Goal: Complete application form: Complete application form

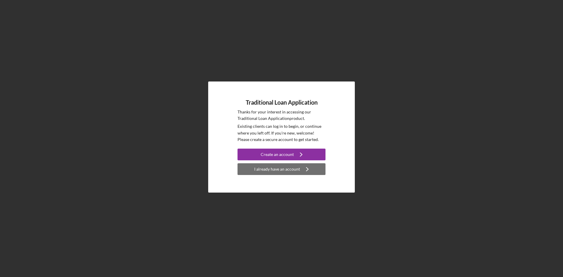
click at [275, 172] on div "I already have an account" at bounding box center [277, 169] width 46 height 12
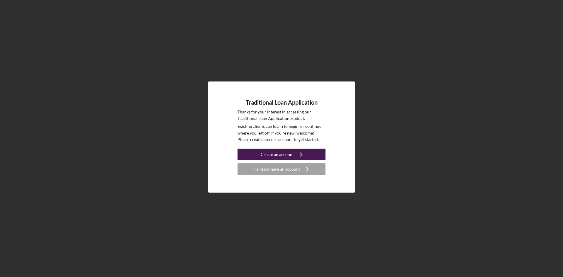
click at [292, 157] on button "Create an account Icon/Navigate" at bounding box center [281, 155] width 88 height 12
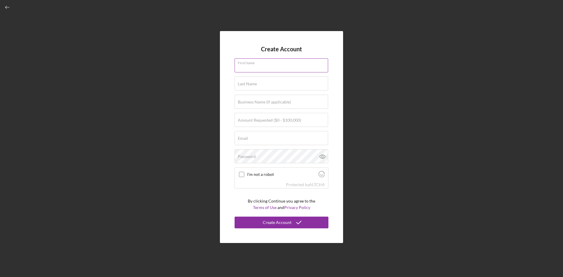
click at [257, 62] on div "First Name" at bounding box center [281, 65] width 94 height 15
type input "[PERSON_NAME]"
type input "Stacyhill Company"
type input "[PERSON_NAME][EMAIL_ADDRESS][DOMAIN_NAME]"
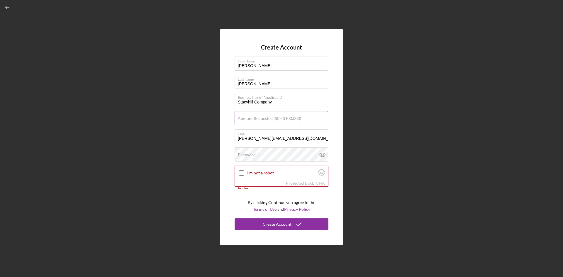
click at [290, 120] on label "Amount Requested ($0 - $100,000)" at bounding box center [269, 118] width 63 height 5
click at [290, 120] on input "Amount Requested ($0 - $100,000)" at bounding box center [280, 118] width 93 height 14
type input "$30,000"
click at [241, 173] on input "I'm not a robot" at bounding box center [241, 172] width 5 height 5
checkbox input "true"
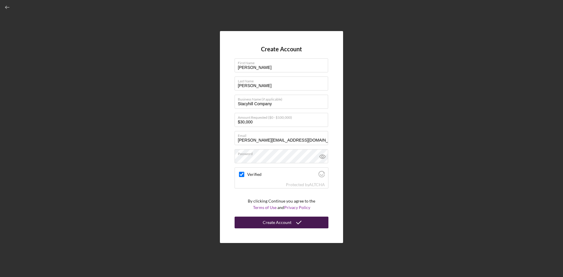
click at [310, 222] on button "Create Account" at bounding box center [281, 223] width 94 height 12
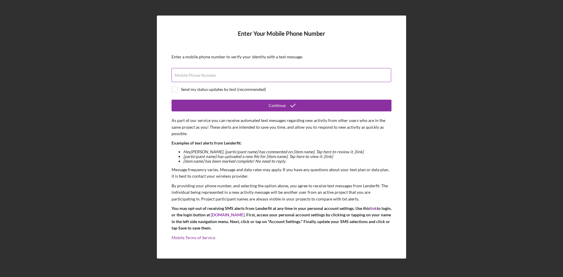
click at [257, 79] on input "Mobile Phone Number" at bounding box center [280, 75] width 219 height 14
type input "[PHONE_NUMBER]"
drag, startPoint x: 175, startPoint y: 90, endPoint x: 179, endPoint y: 92, distance: 4.1
click at [176, 91] on input "checkbox" at bounding box center [175, 89] width 6 height 6
checkbox input "true"
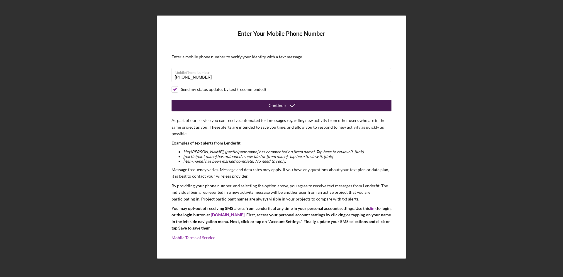
click at [227, 107] on button "Continue" at bounding box center [281, 106] width 220 height 12
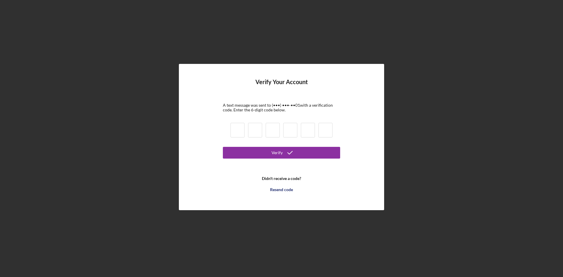
click at [240, 130] on input at bounding box center [237, 130] width 14 height 15
click at [236, 129] on input at bounding box center [237, 130] width 14 height 15
type input "5"
type input "2"
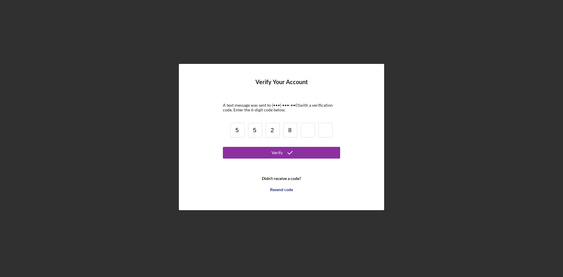
type input "8"
type input "6"
type input "4"
click at [285, 154] on icon "submit" at bounding box center [289, 152] width 15 height 15
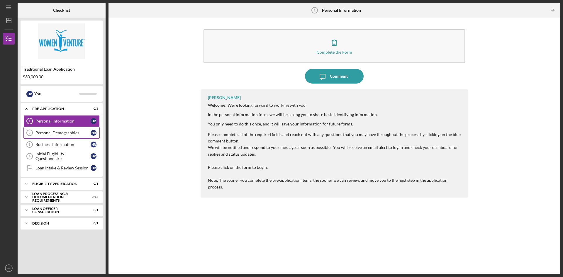
click at [68, 137] on link "Personal Demographics 2 Personal Demographics H R" at bounding box center [61, 133] width 76 height 12
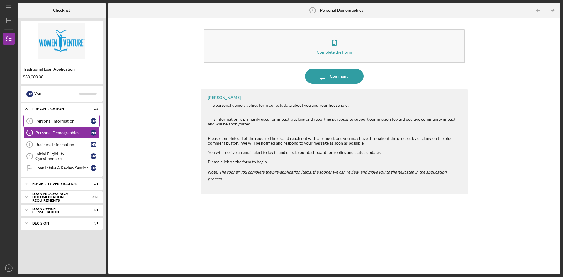
click at [70, 125] on link "Personal Information 1 Personal Information H R" at bounding box center [61, 121] width 76 height 12
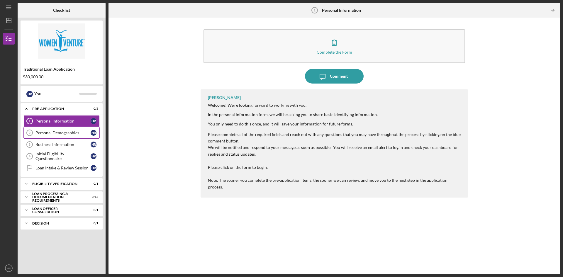
click at [68, 131] on div "Personal Demographics" at bounding box center [62, 132] width 55 height 5
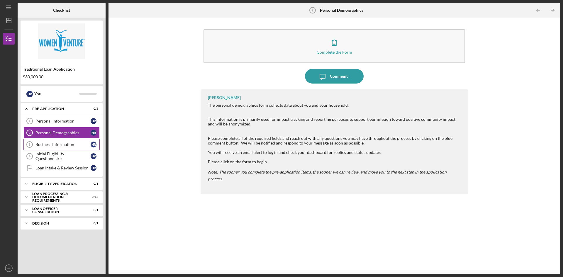
click at [67, 139] on link "Business Information 3 Business Information H R" at bounding box center [61, 145] width 76 height 12
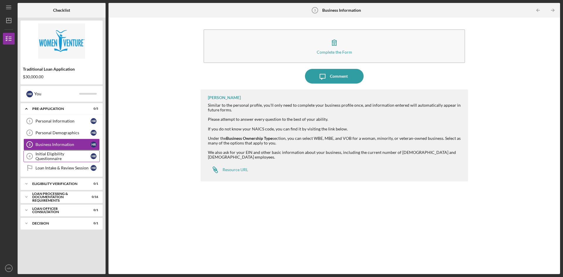
click at [62, 151] on link "Initial Eligibility Questionnaire 4 Initial Eligibility Questionnaire H R" at bounding box center [61, 156] width 76 height 12
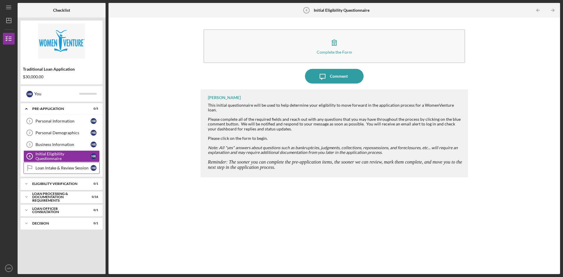
click at [62, 164] on link "Loan Intake & Review Session Loan Intake & Review Session H R" at bounding box center [61, 168] width 76 height 12
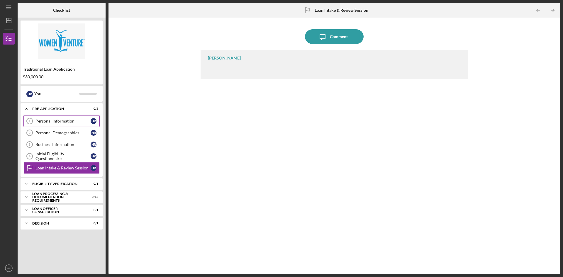
click at [64, 123] on div "Personal Information" at bounding box center [62, 121] width 55 height 5
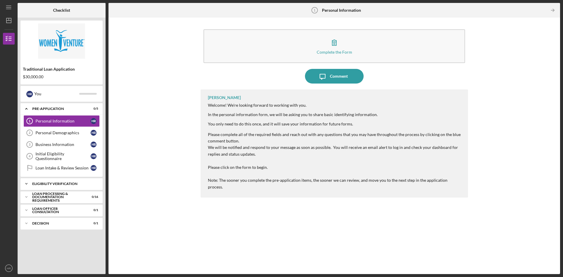
click at [68, 187] on div "Icon/Expander Eligibility Verification 0 / 1" at bounding box center [62, 184] width 82 height 12
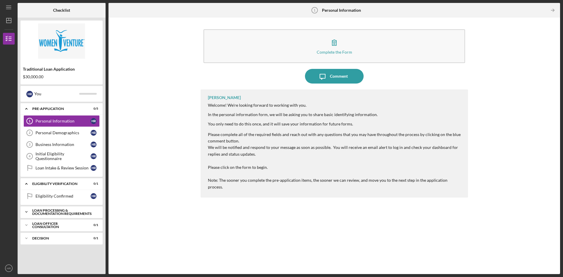
click at [67, 207] on div "Icon/Expander Loan Processing & Documentation Requirements 0 / 16" at bounding box center [62, 212] width 82 height 12
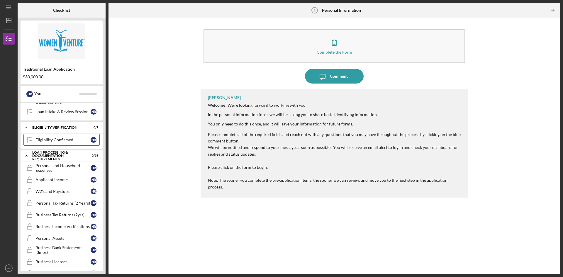
scroll to position [59, 0]
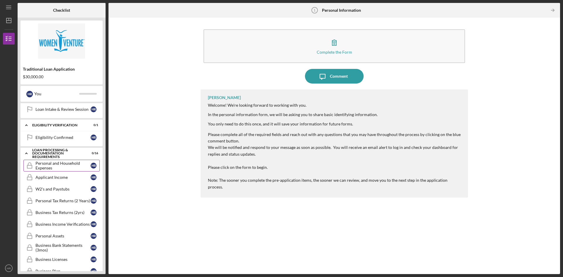
click at [71, 168] on div "Personal and Household Expenses" at bounding box center [62, 165] width 55 height 9
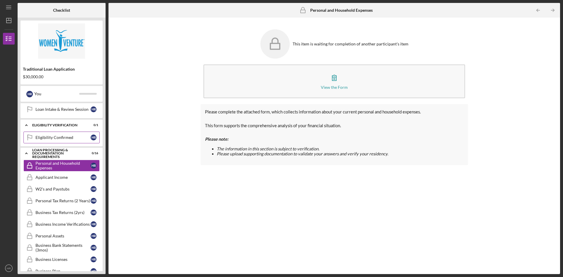
click at [69, 137] on div "Eligibility Confirmed" at bounding box center [62, 137] width 55 height 5
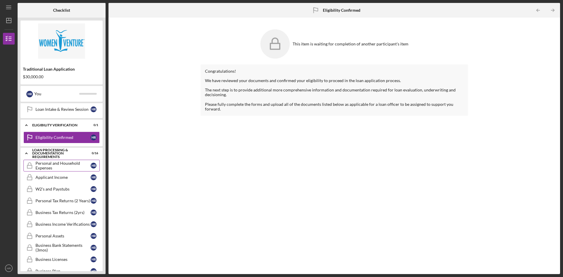
click at [67, 164] on div "Personal and Household Expenses" at bounding box center [62, 165] width 55 height 9
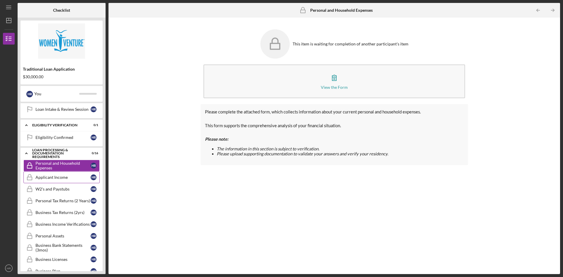
click at [71, 176] on div "Applicant Income" at bounding box center [62, 177] width 55 height 5
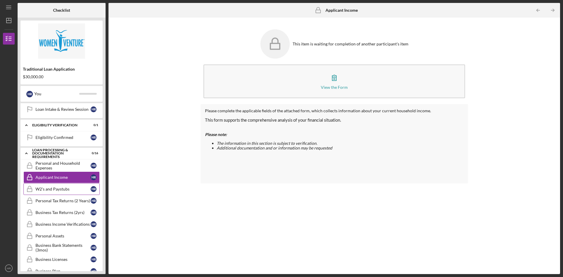
click at [67, 188] on div "W2's and Paystubs" at bounding box center [62, 189] width 55 height 5
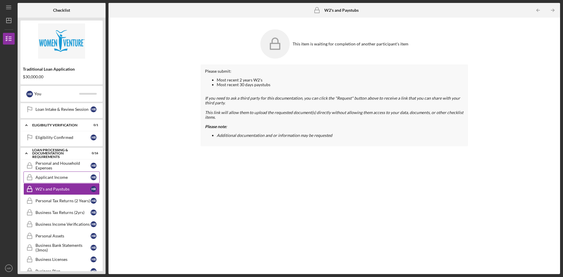
click at [67, 178] on div "Applicant Income" at bounding box center [62, 177] width 55 height 5
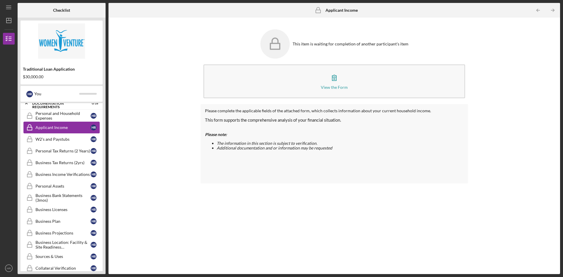
scroll to position [117, 0]
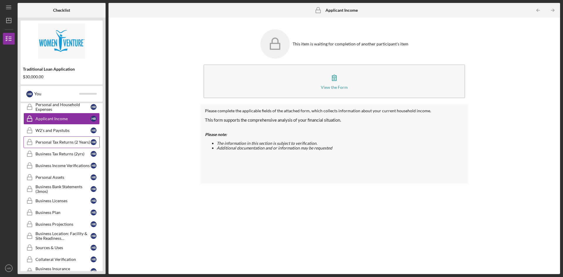
click at [70, 147] on link "Personal Tax Returns (2 Years) Personal Tax Returns (2 Years) H R" at bounding box center [61, 142] width 76 height 12
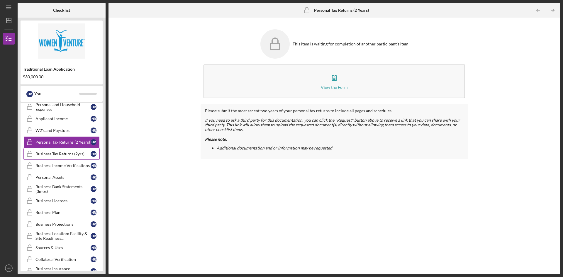
click at [70, 155] on div "Business Tax Returns (2yrs)" at bounding box center [62, 153] width 55 height 5
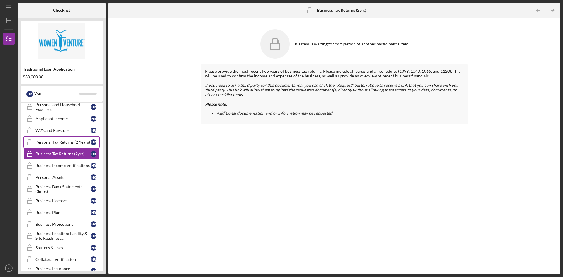
click at [71, 144] on div "Personal Tax Returns (2 Years)" at bounding box center [62, 142] width 55 height 5
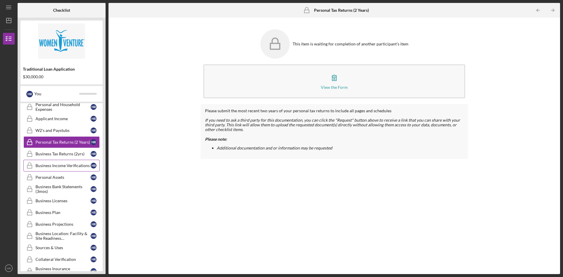
click at [70, 161] on link "Business Income Verifications Business Income Verifications H R" at bounding box center [61, 166] width 76 height 12
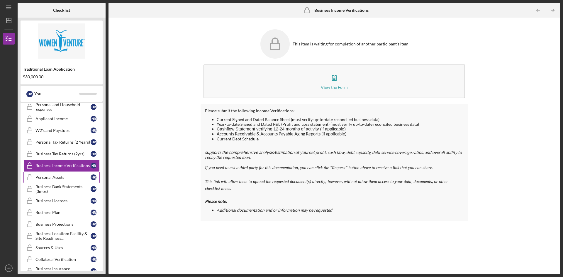
click at [63, 178] on div "Personal Assets" at bounding box center [62, 177] width 55 height 5
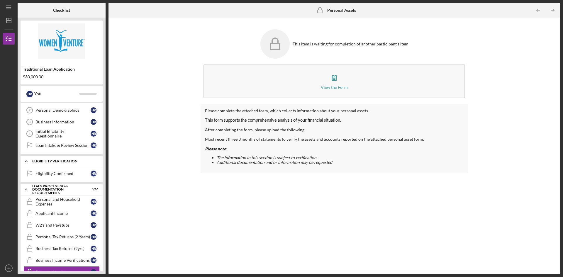
scroll to position [88, 0]
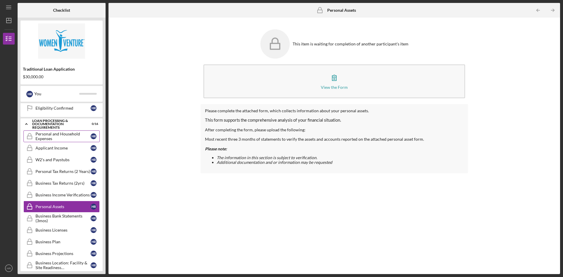
click at [65, 136] on div "Personal and Household Expenses" at bounding box center [62, 136] width 55 height 9
